Goal: Information Seeking & Learning: Learn about a topic

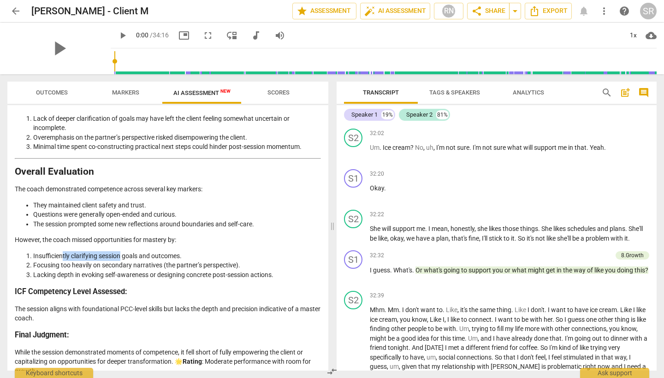
drag, startPoint x: 63, startPoint y: 245, endPoint x: 120, endPoint y: 244, distance: 57.2
click at [121, 251] on li "Insufficiently clarifying session goals and outcomes." at bounding box center [177, 256] width 288 height 10
click at [120, 251] on li "Insufficiently clarifying session goals and outcomes." at bounding box center [177, 256] width 288 height 10
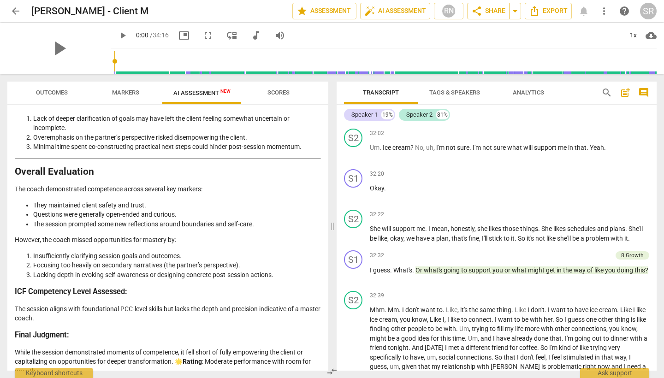
click at [99, 260] on li "Focusing too heavily on secondary narratives (the partner’s perspective)." at bounding box center [177, 265] width 288 height 10
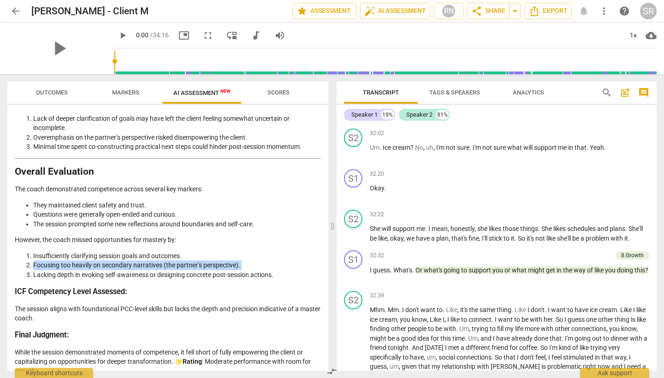
click at [99, 260] on li "Focusing too heavily on secondary narratives (the partner’s perspective)." at bounding box center [177, 265] width 288 height 10
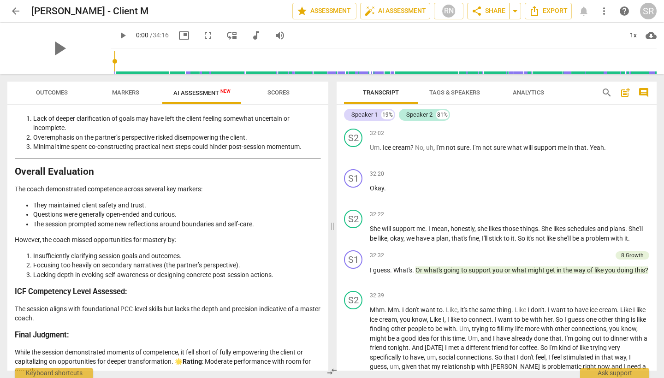
click at [159, 270] on li "Lacking depth in evoking self-awareness or designing concrete post-session acti…" at bounding box center [177, 275] width 288 height 10
click at [161, 270] on li "Lacking depth in evoking self-awareness or designing concrete post-session acti…" at bounding box center [177, 275] width 288 height 10
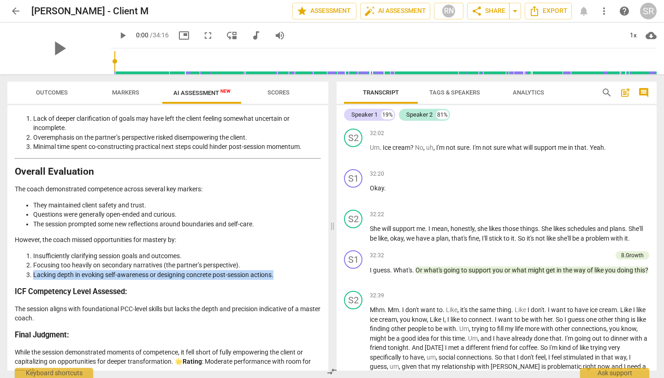
click at [161, 270] on li "Lacking depth in evoking self-awareness or designing concrete post-session acti…" at bounding box center [177, 275] width 288 height 10
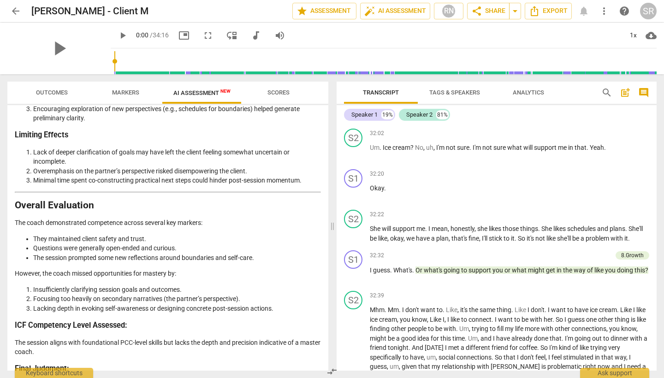
scroll to position [1450, 0]
